Goal: Task Accomplishment & Management: Use online tool/utility

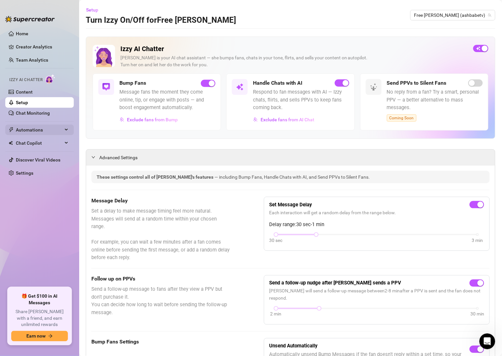
click at [37, 135] on span "Automations" at bounding box center [39, 130] width 47 height 11
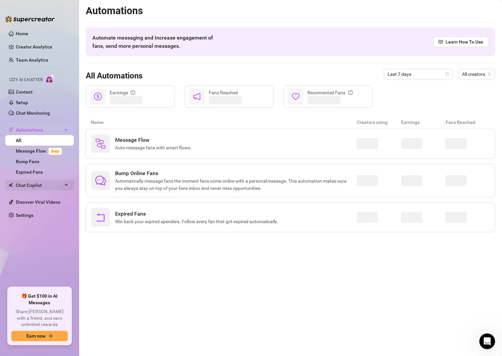
click at [40, 186] on span "Chat Copilot" at bounding box center [39, 185] width 47 height 11
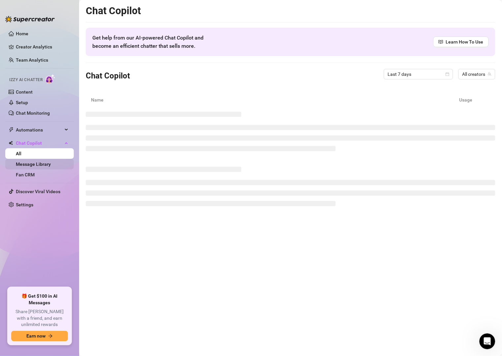
click at [40, 163] on link "Message Library" at bounding box center [33, 164] width 35 height 5
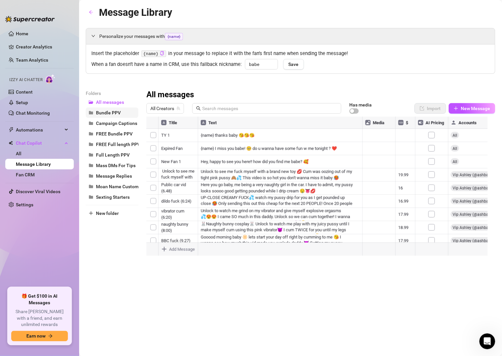
click at [118, 111] on span "Bundle PPV" at bounding box center [108, 112] width 25 height 5
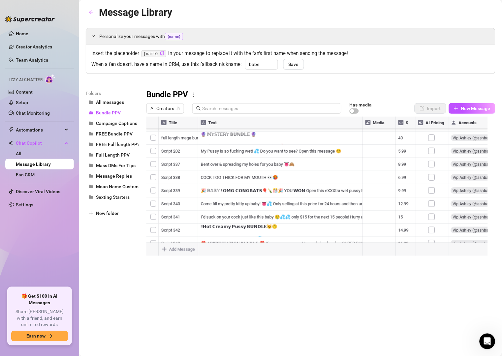
scroll to position [1288, 0]
click at [405, 207] on div at bounding box center [320, 190] width 349 height 147
type textarea "34.99"
click at [335, 208] on div at bounding box center [320, 190] width 349 height 147
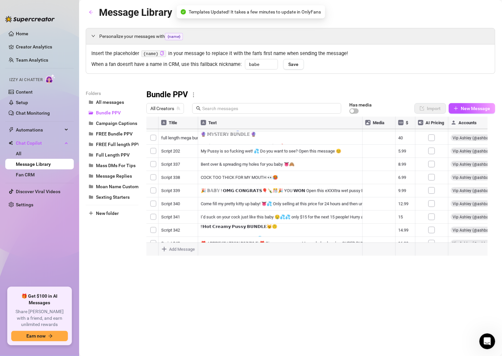
click at [331, 210] on div at bounding box center [320, 190] width 349 height 147
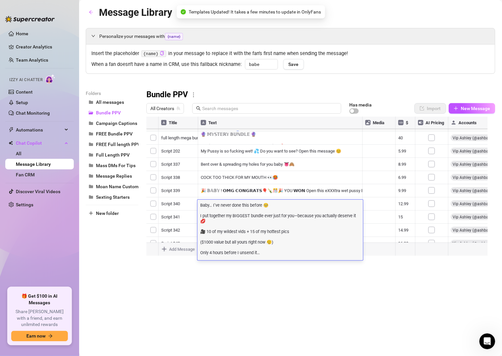
click at [209, 243] on textarea "Baby… I’ve never done this before 🥺 I put together my BIGGEST bundle ever just …" at bounding box center [281, 231] width 166 height 59
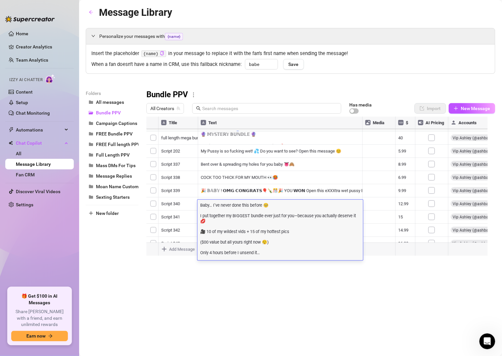
type textarea "Baby… I’ve never done this before 🥺 I put together my BIGGEST bundle ever just …"
click at [274, 257] on textarea "Baby… I’ve never done this before 🥺 I put together my BIGGEST bundle ever just …" at bounding box center [281, 231] width 166 height 59
click at [277, 279] on div "Message Library Personalize your messages with {name} Insert the placeholder {n…" at bounding box center [291, 171] width 410 height 332
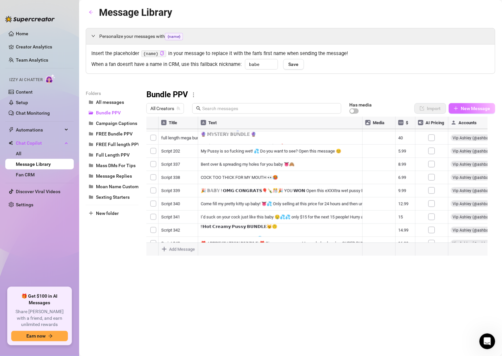
click at [465, 109] on span "New Message" at bounding box center [475, 108] width 29 height 5
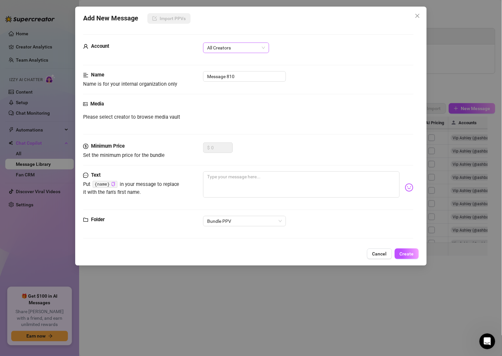
click at [244, 50] on span "All Creators" at bounding box center [236, 48] width 58 height 10
click at [236, 81] on div "[PERSON_NAME] (@ashbabetv_vip)" at bounding box center [236, 82] width 55 height 7
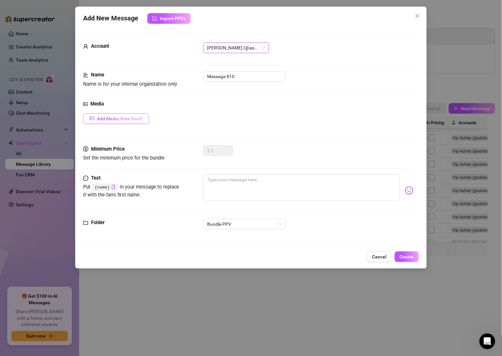
click at [130, 123] on button "Add Media from Vault" at bounding box center [116, 118] width 66 height 11
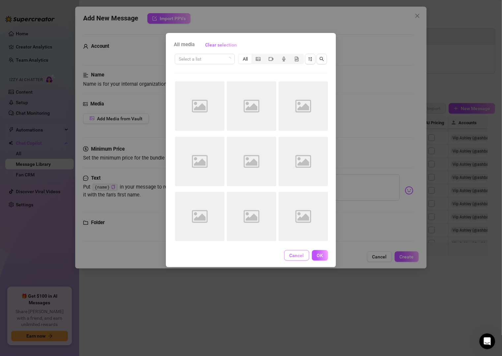
click at [306, 258] on button "Cancel" at bounding box center [296, 255] width 25 height 11
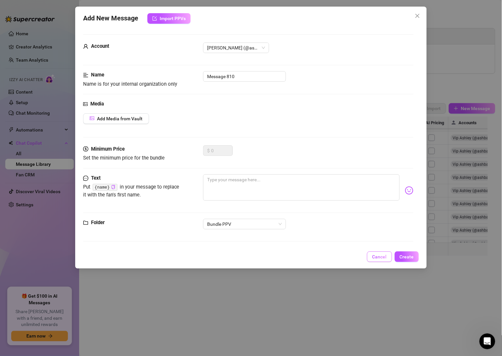
click at [386, 262] on button "Cancel" at bounding box center [379, 257] width 25 height 11
